Goal: Find contact information: Find contact information

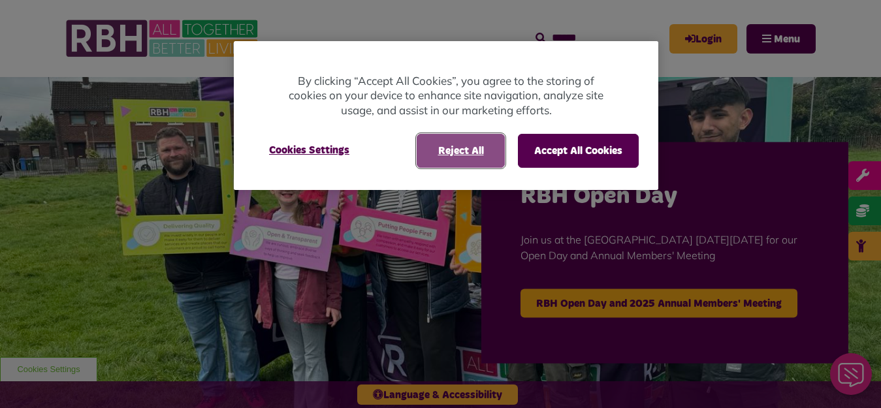
click at [453, 144] on button "Reject All" at bounding box center [460, 151] width 88 height 34
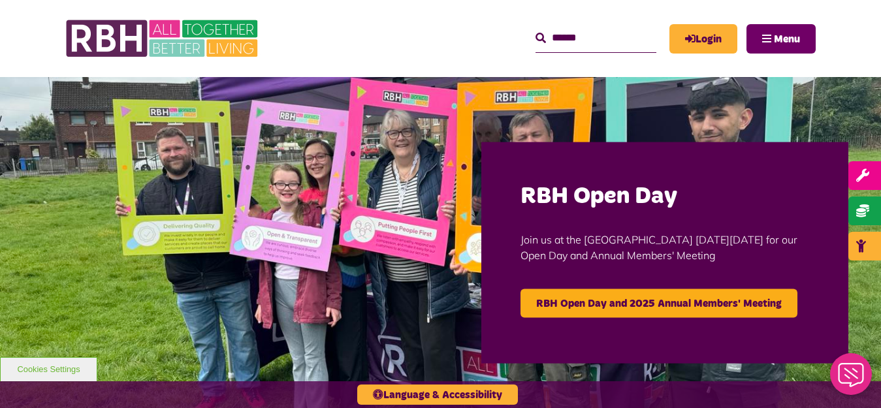
click at [786, 37] on span "Menu" at bounding box center [787, 39] width 26 height 10
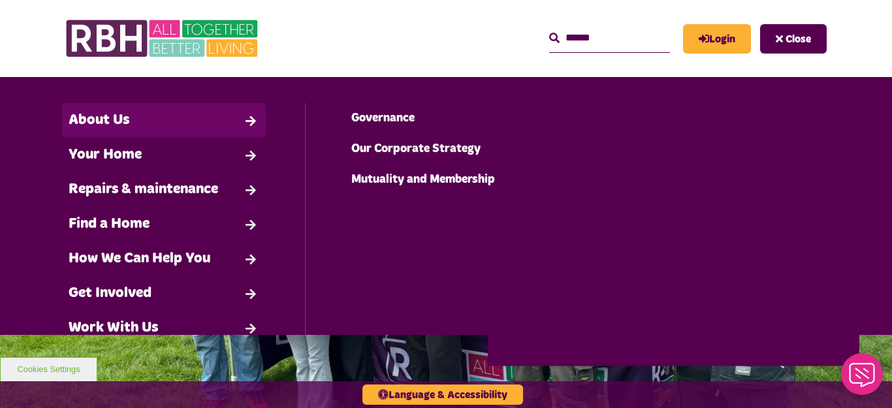
click at [234, 115] on link "About Us" at bounding box center [164, 120] width 204 height 35
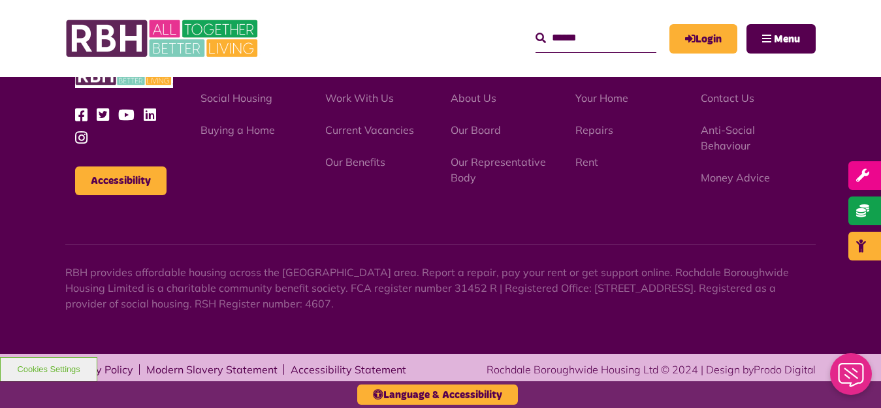
scroll to position [1614, 0]
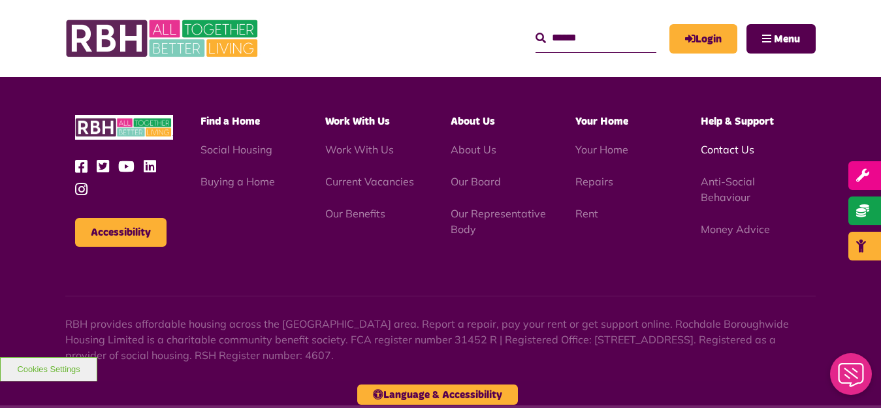
click at [728, 151] on link "Contact Us" at bounding box center [727, 149] width 54 height 13
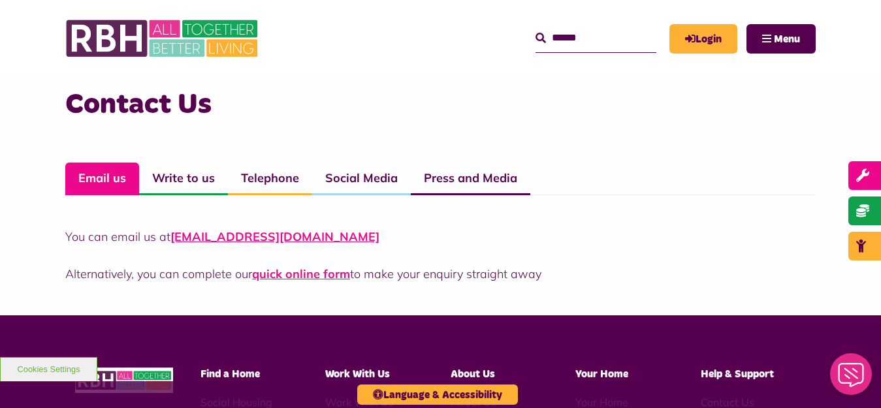
scroll to position [916, 0]
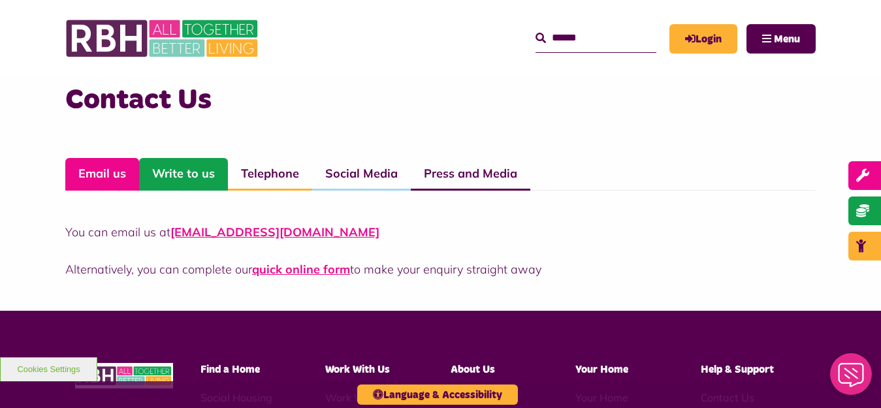
click at [185, 166] on link "Write to us" at bounding box center [183, 174] width 89 height 33
